Goal: Information Seeking & Learning: Find specific page/section

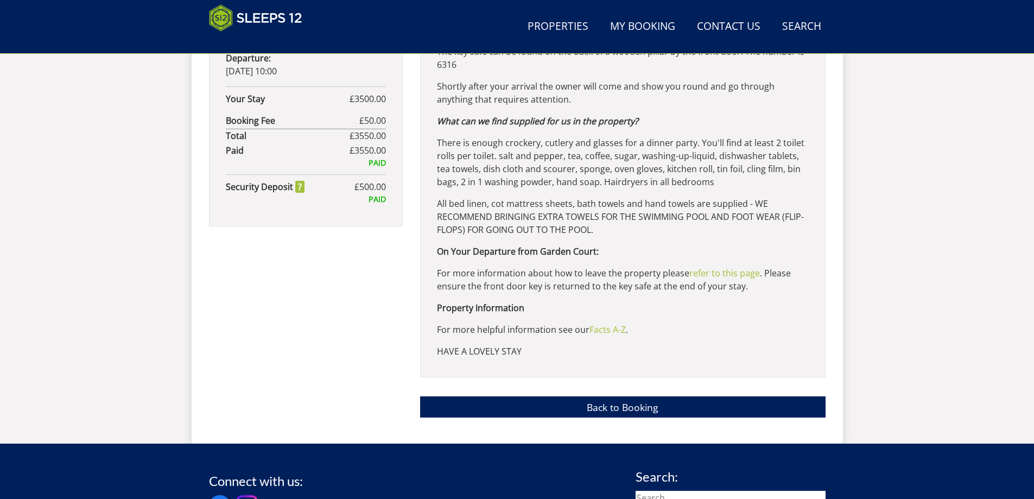
scroll to position [783, 0]
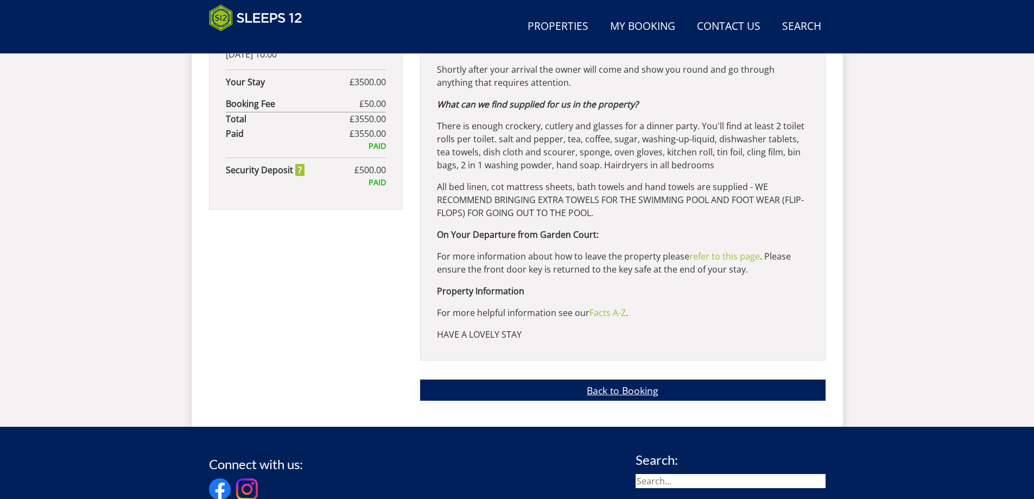
click at [689, 385] on link "Back to Booking" at bounding box center [623, 390] width 406 height 21
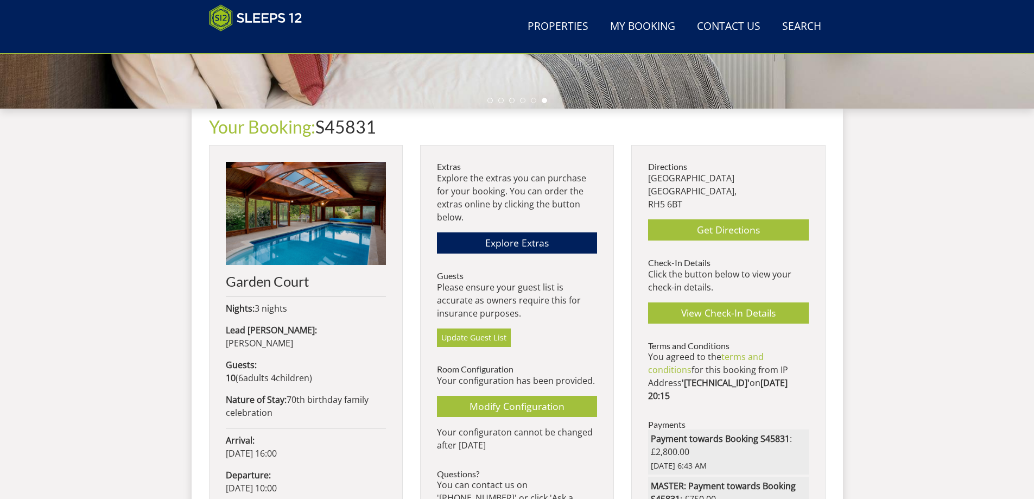
scroll to position [403, 0]
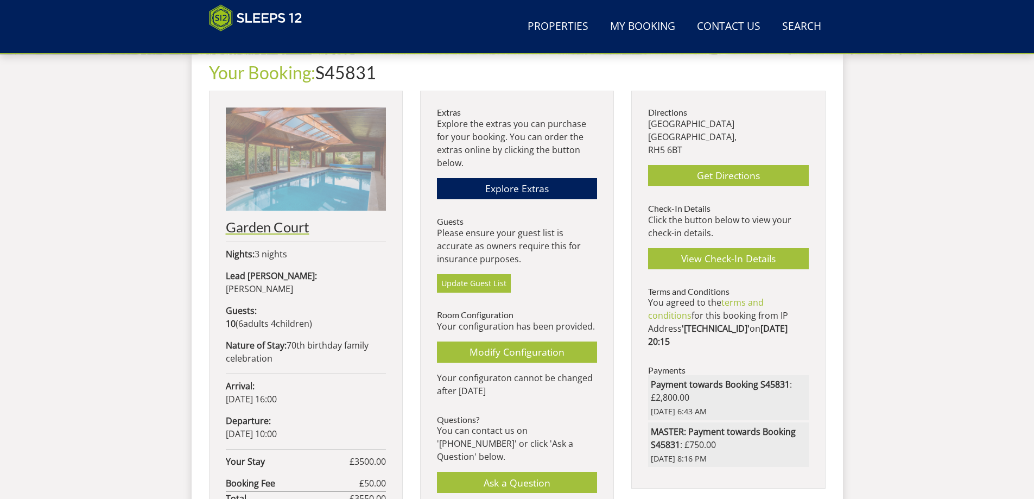
click at [297, 134] on img at bounding box center [306, 158] width 160 height 103
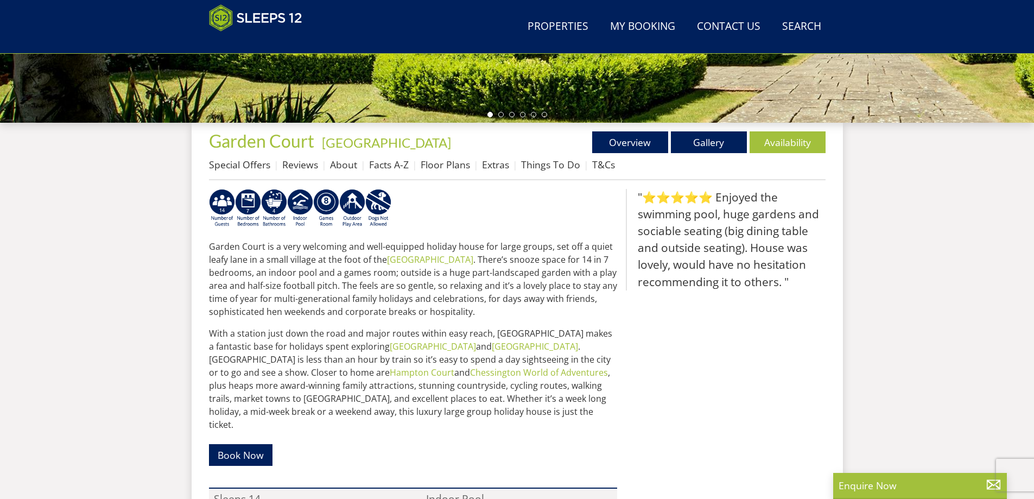
scroll to position [336, 0]
click at [546, 166] on link "Things To Do" at bounding box center [550, 163] width 59 height 13
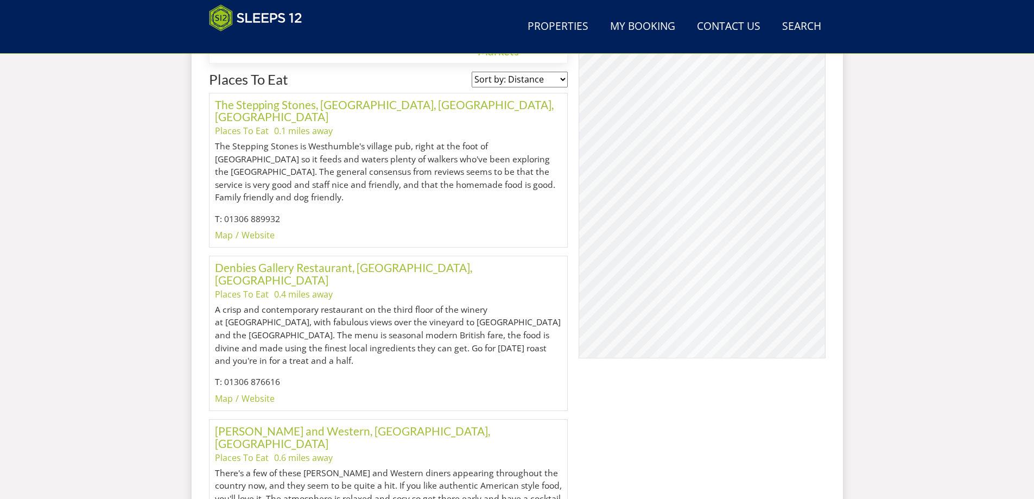
scroll to position [607, 0]
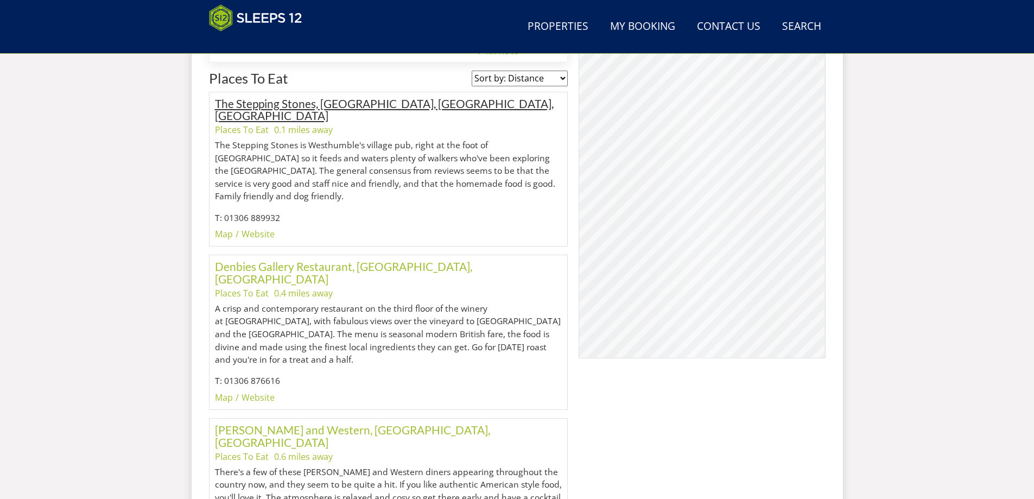
click at [362, 104] on link "The Stepping Stones, [GEOGRAPHIC_DATA], [GEOGRAPHIC_DATA], [GEOGRAPHIC_DATA]" at bounding box center [384, 110] width 339 height 26
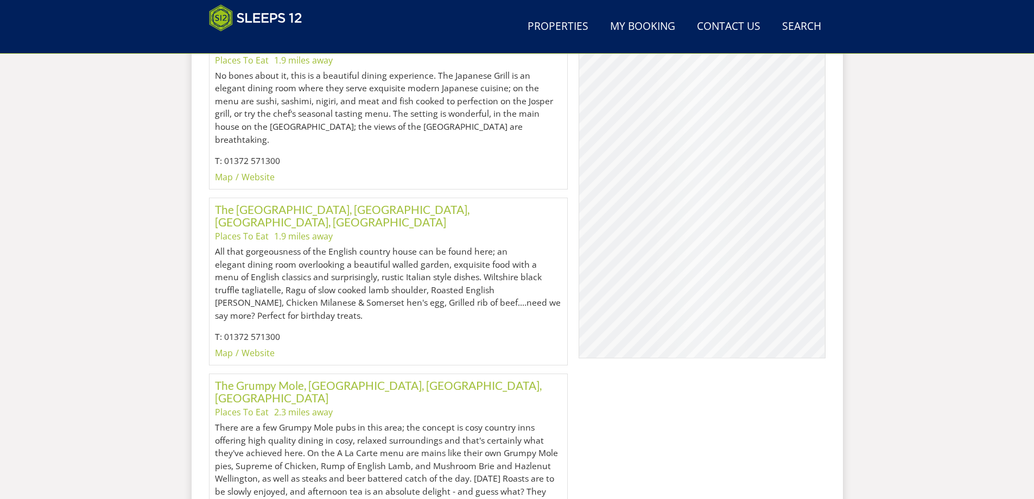
scroll to position [2350, 0]
